Goal: Task Accomplishment & Management: Complete application form

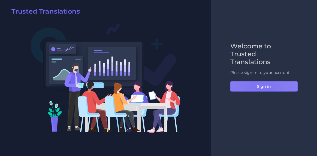
click at [260, 89] on button "Sign in" at bounding box center [264, 86] width 68 height 10
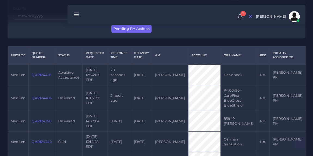
scroll to position [119, 0]
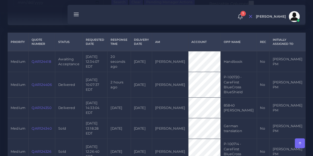
click at [37, 60] on link "QAR124418" at bounding box center [41, 62] width 19 height 4
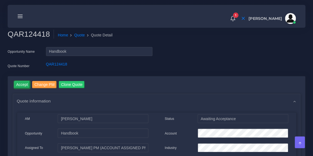
click at [24, 82] on input "Accept" at bounding box center [22, 84] width 16 height 7
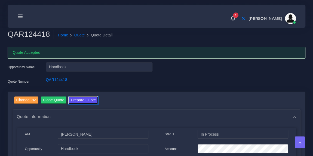
click at [91, 100] on button "Prepare Quote" at bounding box center [83, 100] width 29 height 7
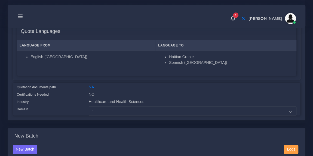
scroll to position [91, 0]
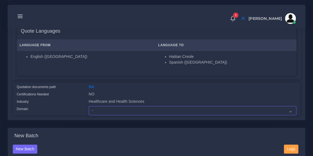
click at [119, 111] on select "- Advertising and Media Agriculture, Forestry and Fishing Architecture, Buildin…" at bounding box center [193, 110] width 208 height 9
select select "Healthcare and Health Sciences"
click at [89, 106] on select "- Advertising and Media Agriculture, Forestry and Fishing Architecture, Buildin…" at bounding box center [193, 110] width 208 height 9
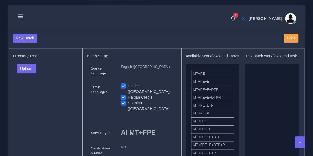
scroll to position [205, 0]
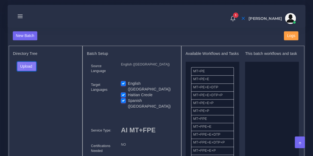
click at [27, 66] on button "Upload" at bounding box center [26, 66] width 19 height 9
click at [30, 86] on label "Files" at bounding box center [36, 86] width 38 height 7
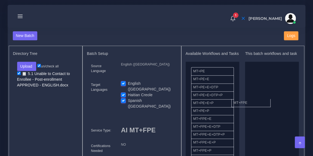
drag, startPoint x: 220, startPoint y: 122, endPoint x: 265, endPoint y: 96, distance: 52.3
click at [128, 81] on label "English ([GEOGRAPHIC_DATA])" at bounding box center [150, 86] width 45 height 11
click at [125, 81] on input "English ([GEOGRAPHIC_DATA])" at bounding box center [123, 83] width 5 height 5
checkbox input "false"
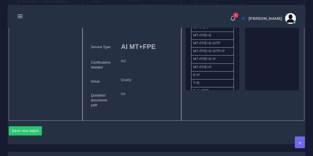
scroll to position [298, 0]
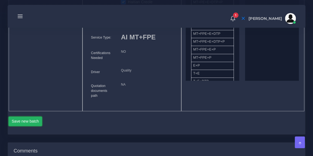
click at [40, 117] on button "Save new batch" at bounding box center [26, 121] width 34 height 9
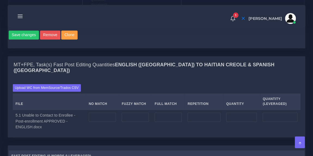
scroll to position [405, 0]
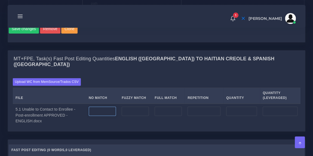
click at [106, 107] on input "number" at bounding box center [102, 111] width 27 height 9
type input "1441"
click at [213, 107] on input "number" at bounding box center [204, 111] width 33 height 9
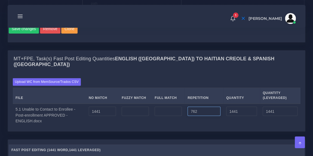
type input "762"
type input "2203"
type input "1631"
click at [201, 78] on div "Upload WC from MemSource/Trados CSV File No Match Fuzzy Match Full Match Repeti…" at bounding box center [157, 102] width 288 height 49
click at [195, 74] on div "Upload WC from MemSource/Trados CSV File No Match Fuzzy Match Full Match Repeti…" at bounding box center [157, 103] width 298 height 58
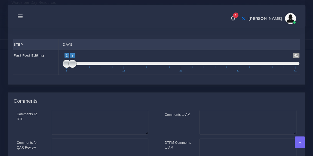
scroll to position [621, 0]
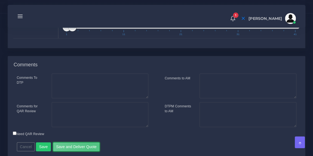
click at [90, 143] on button "Save and Deliver Quote" at bounding box center [76, 147] width 47 height 9
